Goal: Information Seeking & Learning: Learn about a topic

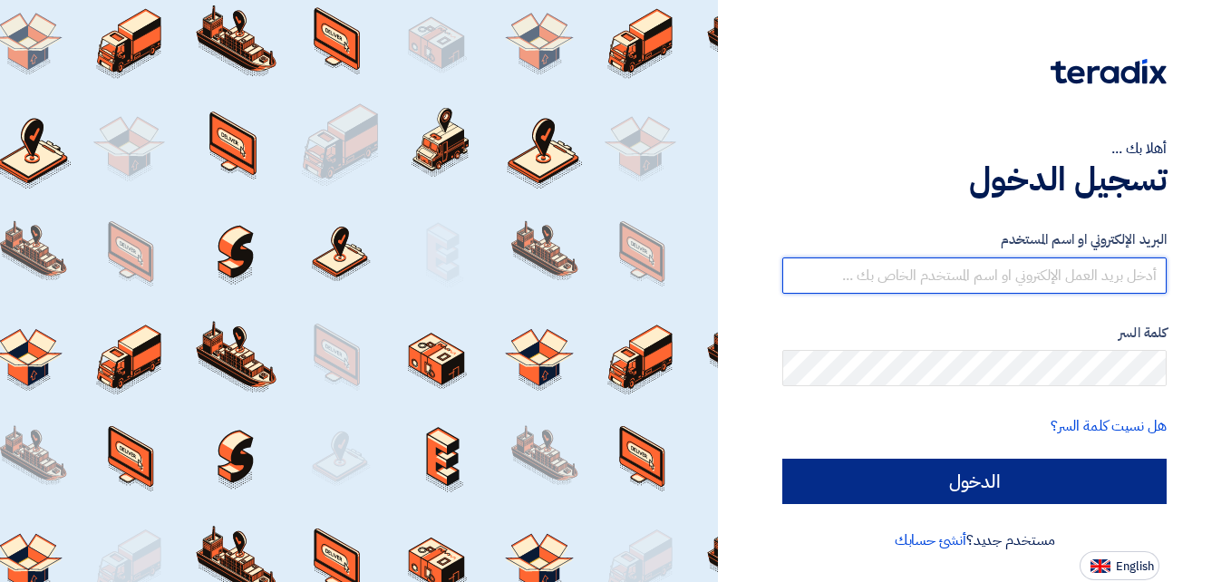
type input "[DOMAIN_NAME][EMAIL_ADDRESS][DOMAIN_NAME]"
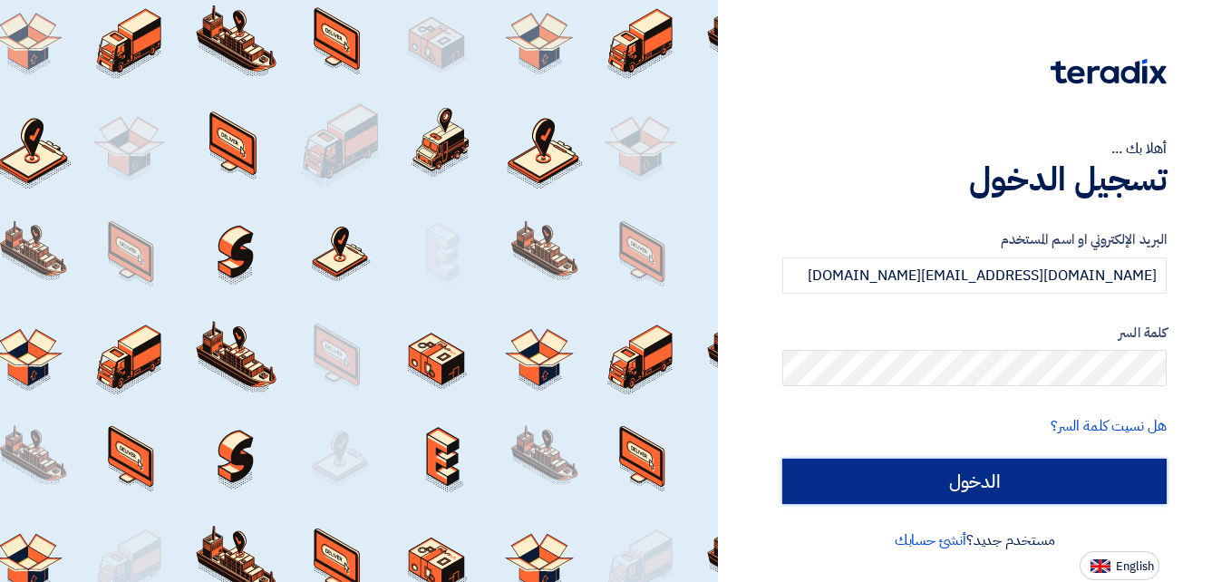
click at [1036, 488] on input "الدخول" at bounding box center [974, 481] width 384 height 45
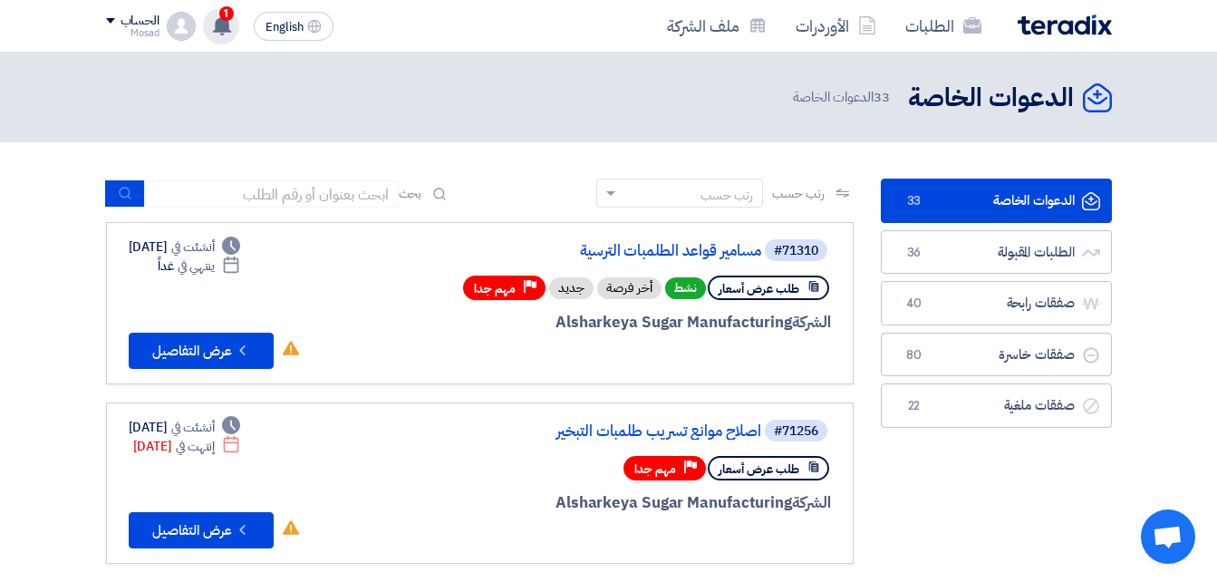
click at [228, 26] on use at bounding box center [222, 25] width 18 height 20
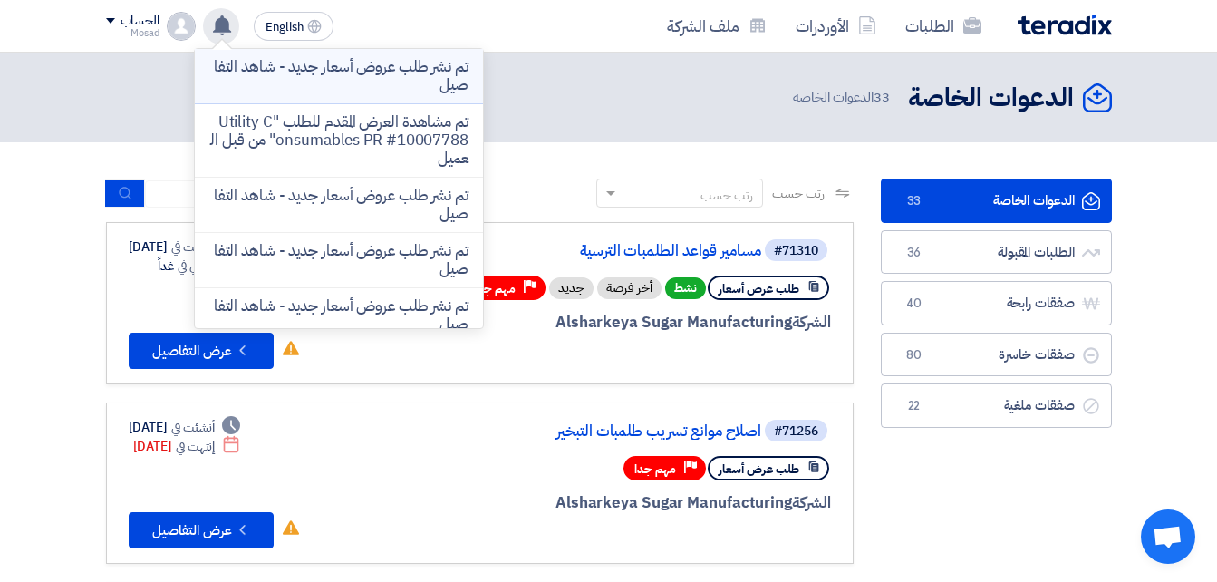
click at [413, 76] on p "تم نشر طلب عروض أسعار جديد - شاهد التفاصيل" at bounding box center [338, 76] width 259 height 36
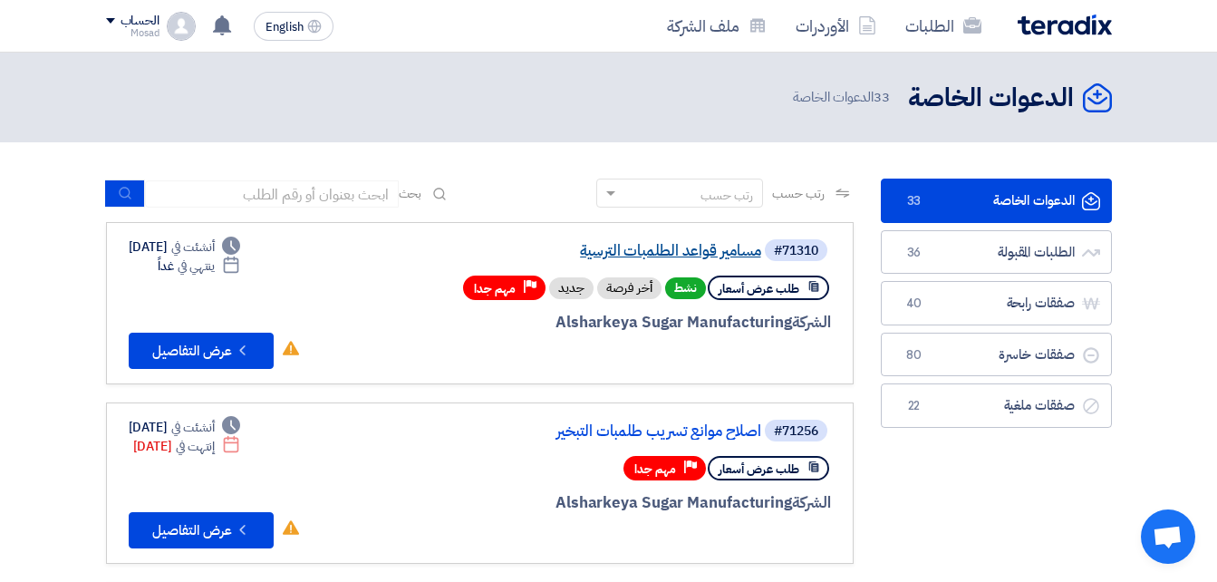
click at [726, 244] on link "مسامير قواعد الطلمبات الترسية" at bounding box center [580, 251] width 363 height 16
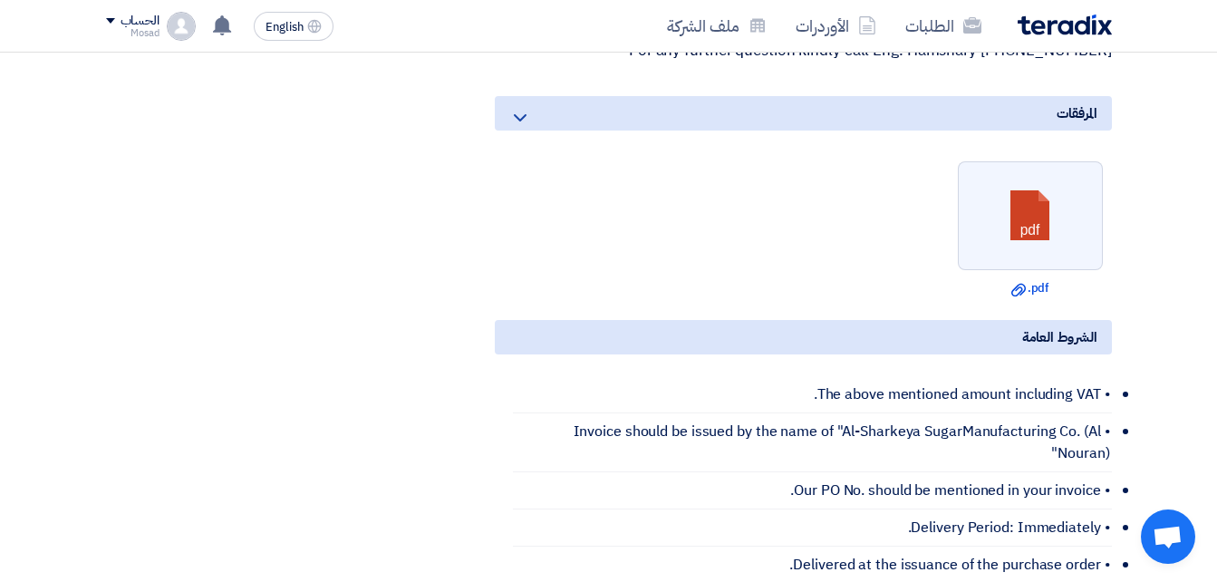
scroll to position [634, 0]
